Goal: Information Seeking & Learning: Learn about a topic

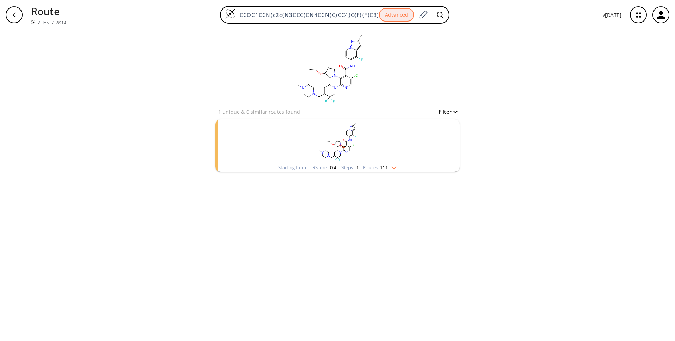
click at [454, 112] on button "Filter" at bounding box center [445, 111] width 23 height 5
click at [391, 148] on div at bounding box center [337, 170] width 675 height 341
click at [393, 167] on img "clusters" at bounding box center [392, 167] width 9 height 6
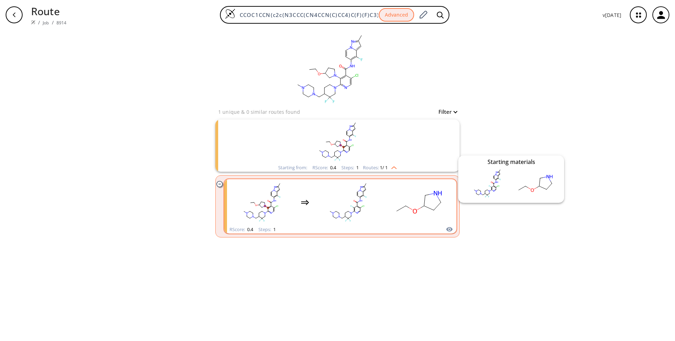
click at [450, 229] on icon "clusters" at bounding box center [449, 229] width 6 height 5
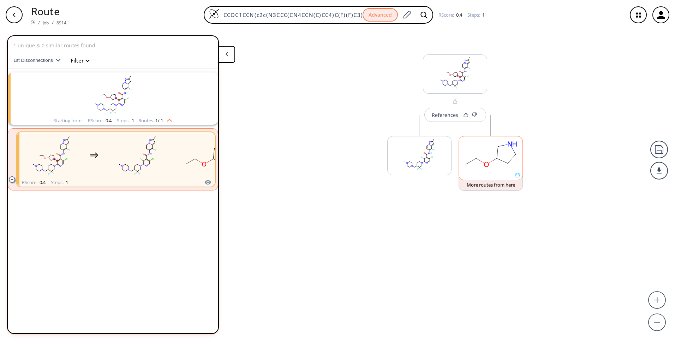
click at [518, 175] on icon at bounding box center [517, 174] width 5 height 5
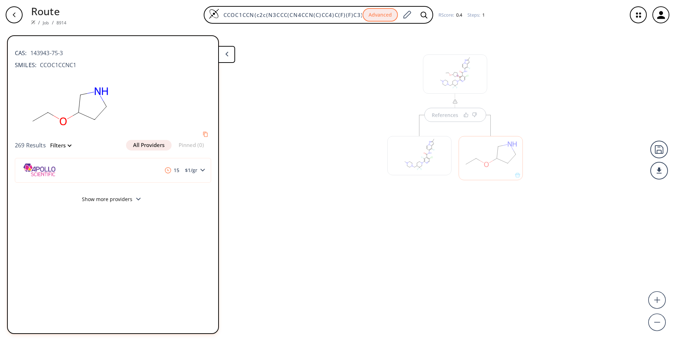
click at [450, 116] on div at bounding box center [419, 154] width 71 height 79
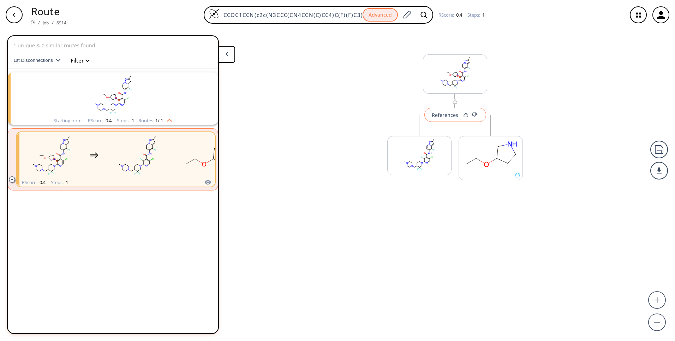
click at [446, 115] on div "References" at bounding box center [445, 115] width 26 height 5
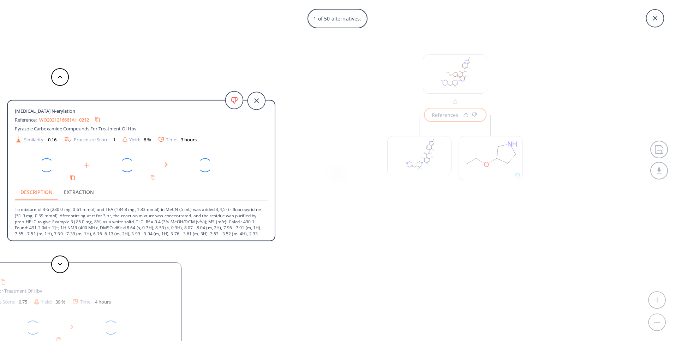
click at [349, 57] on div "1 of 50 alternatives: [MEDICAL_DATA] N-arylation Reference: WO2021216661A1_0212…" at bounding box center [337, 170] width 675 height 341
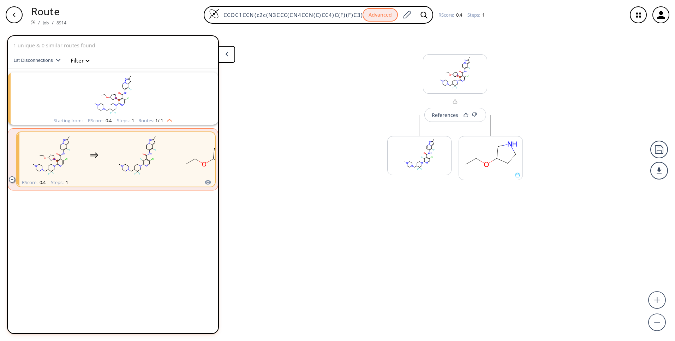
click at [15, 11] on div "button" at bounding box center [14, 14] width 17 height 17
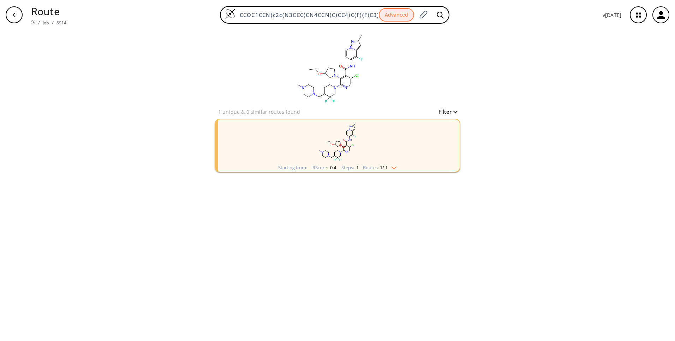
click at [396, 170] on div "Routes: 1 / 1" at bounding box center [380, 167] width 34 height 5
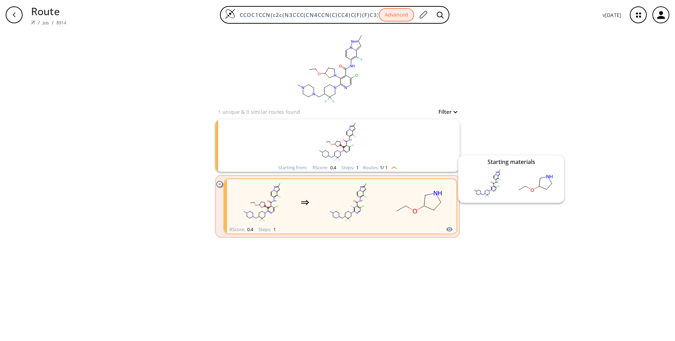
click at [450, 229] on icon "clusters" at bounding box center [449, 229] width 6 height 5
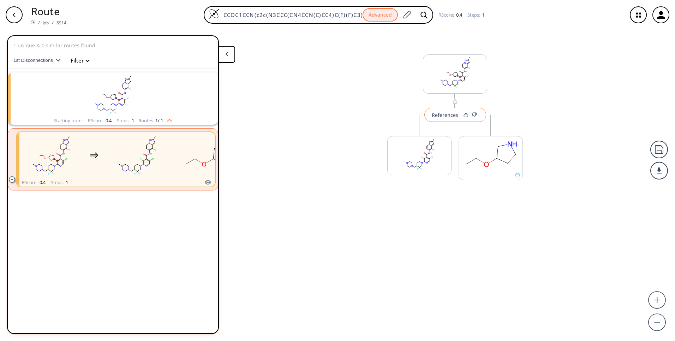
click at [454, 115] on div "References" at bounding box center [445, 115] width 26 height 5
